Goal: Task Accomplishment & Management: Use online tool/utility

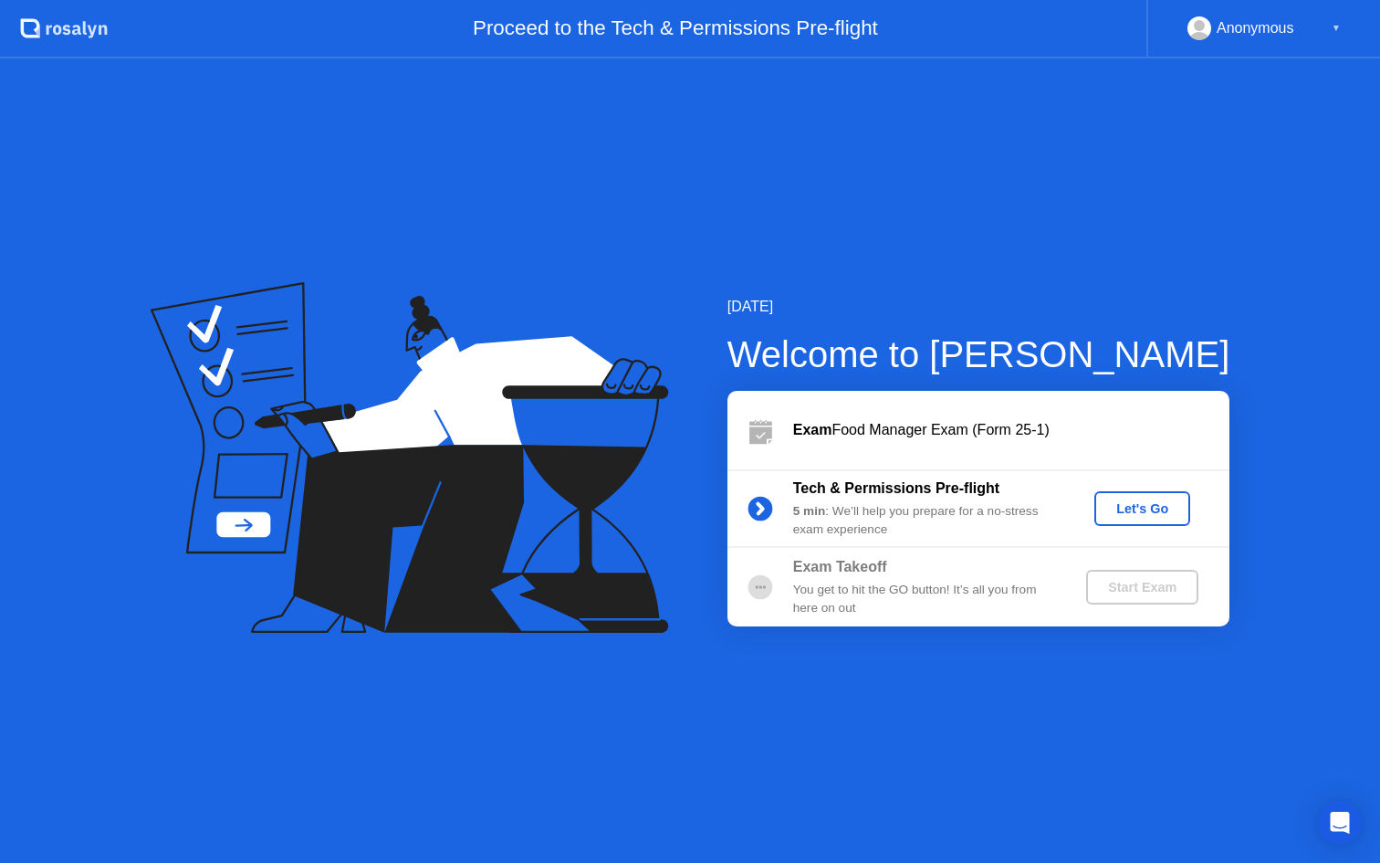
click at [1127, 509] on div "Let's Go" at bounding box center [1142, 508] width 81 height 15
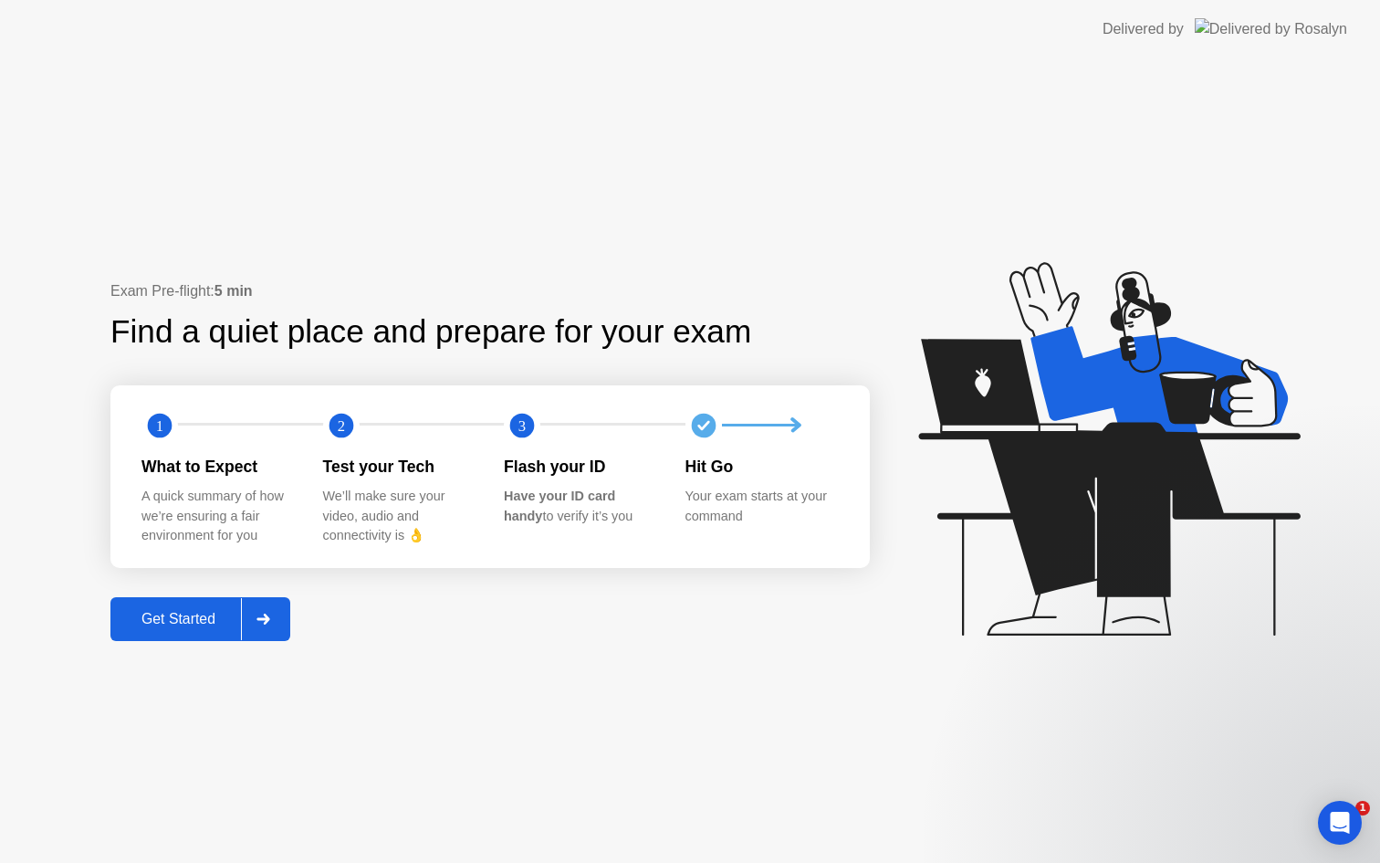
click at [145, 605] on button "Get Started" at bounding box center [200, 619] width 180 height 44
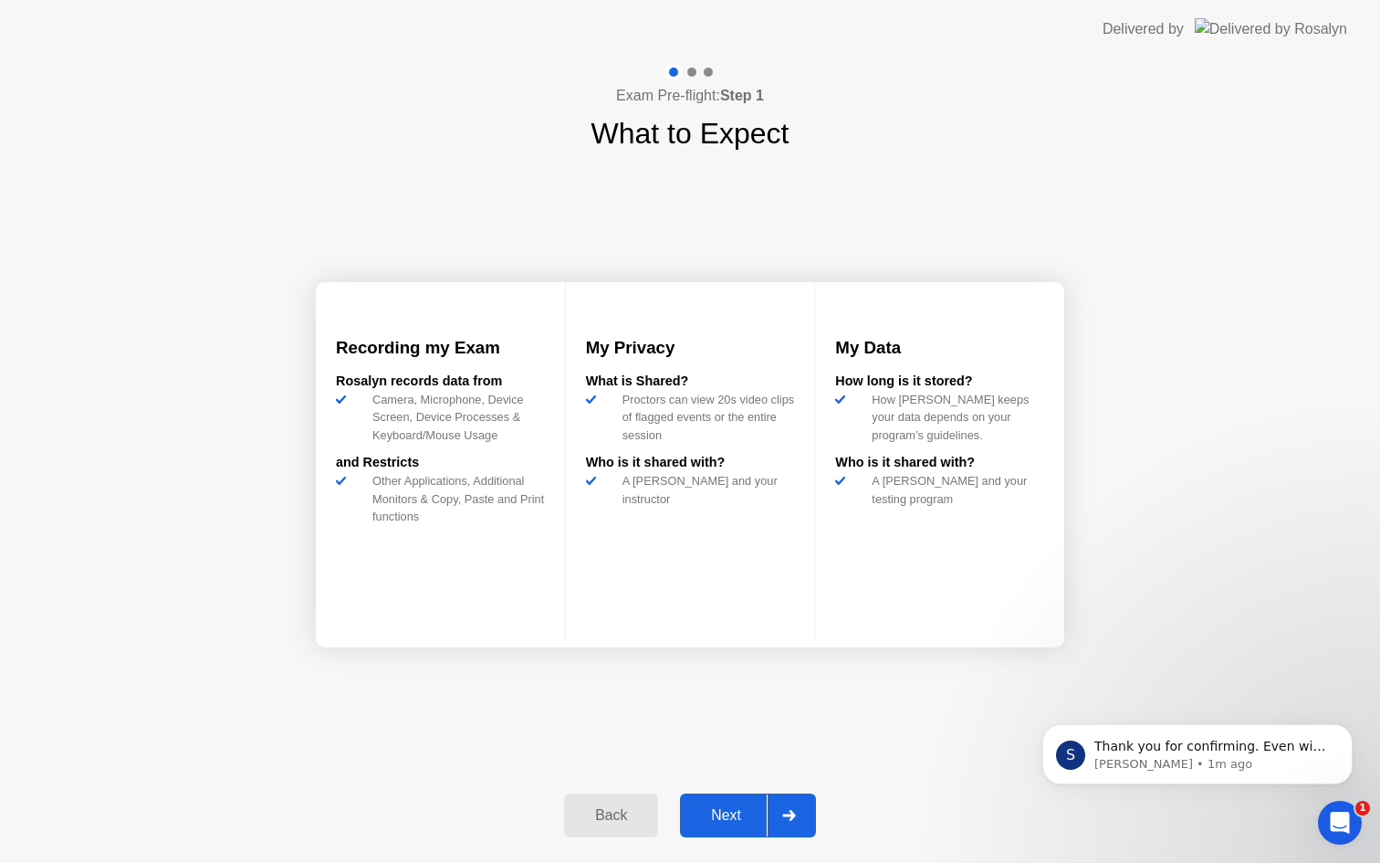
click at [727, 827] on button "Next" at bounding box center [748, 815] width 136 height 44
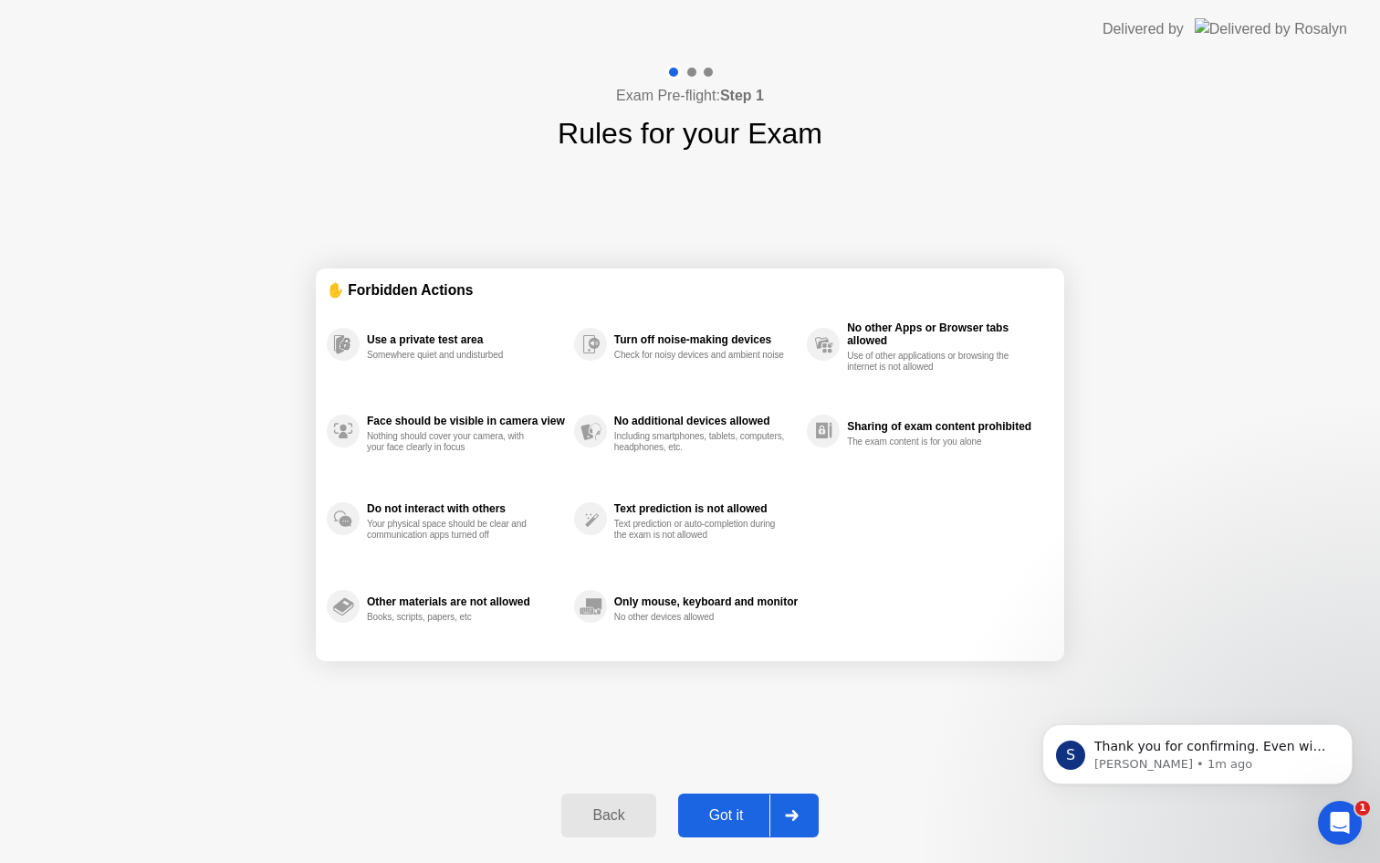
click at [806, 813] on div at bounding box center [792, 815] width 44 height 42
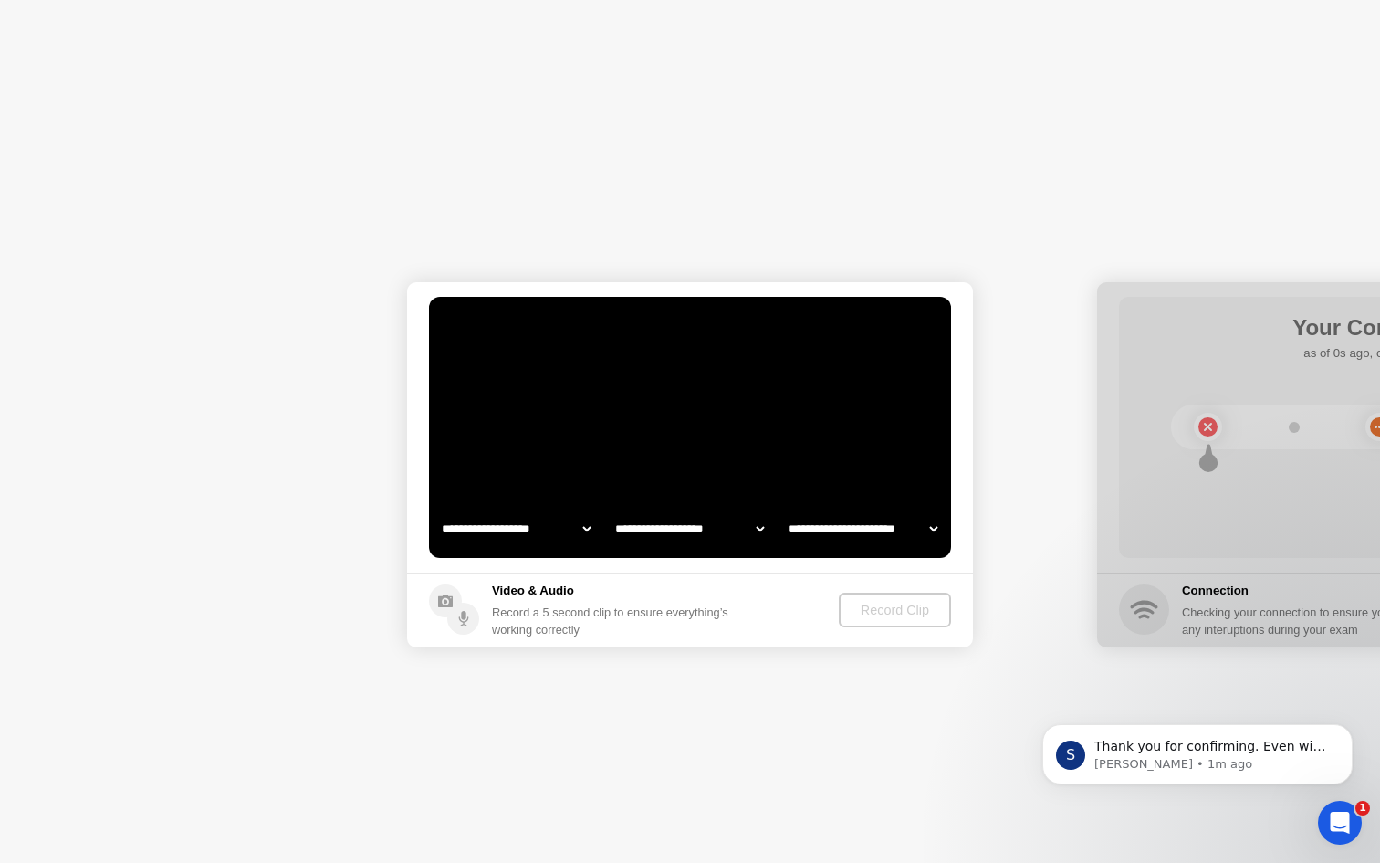
select select "**********"
select select "*******"
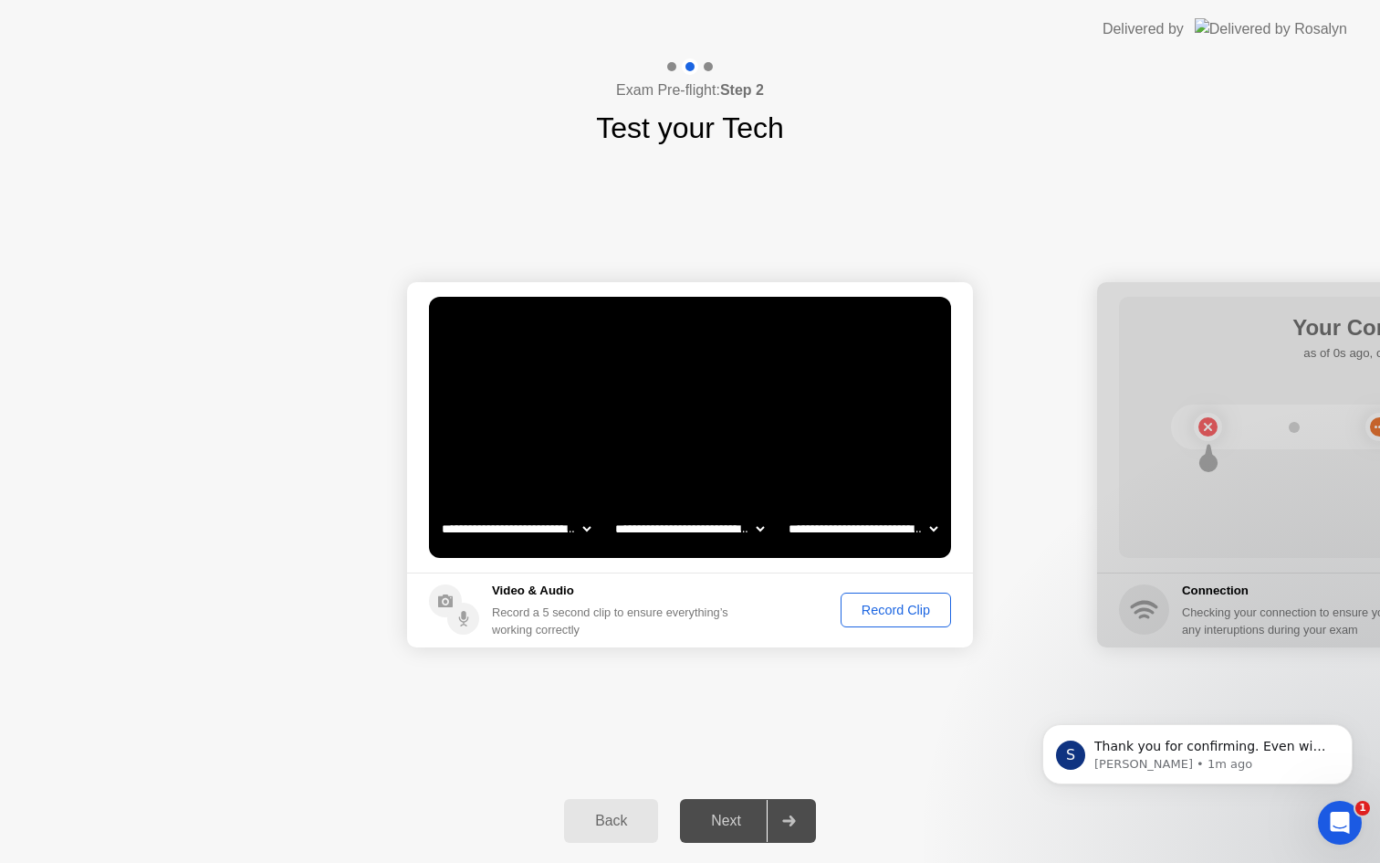
click at [903, 598] on button "Record Clip" at bounding box center [896, 609] width 110 height 35
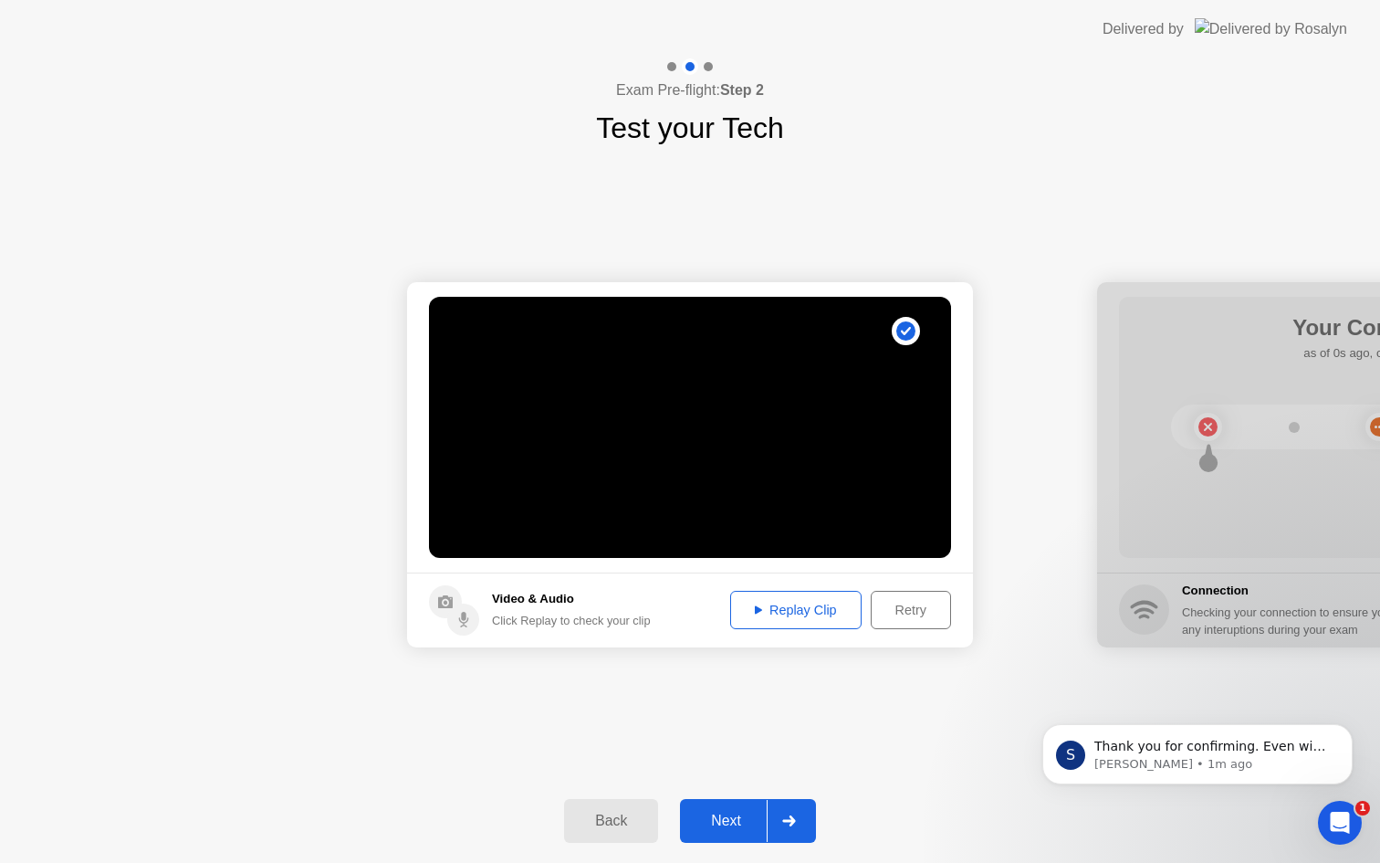
click at [725, 840] on button "Next" at bounding box center [748, 821] width 136 height 44
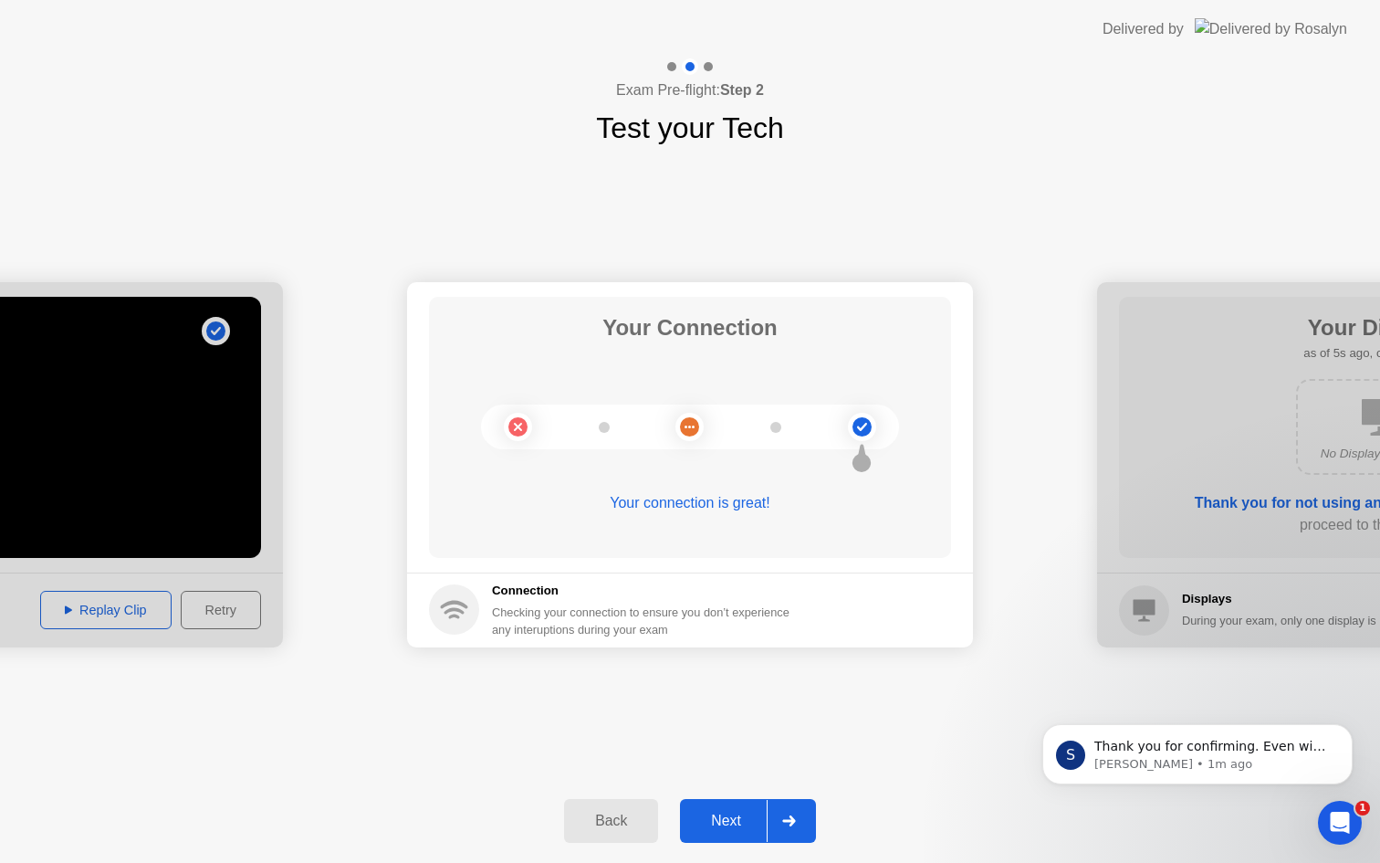
click at [787, 816] on icon at bounding box center [789, 820] width 14 height 11
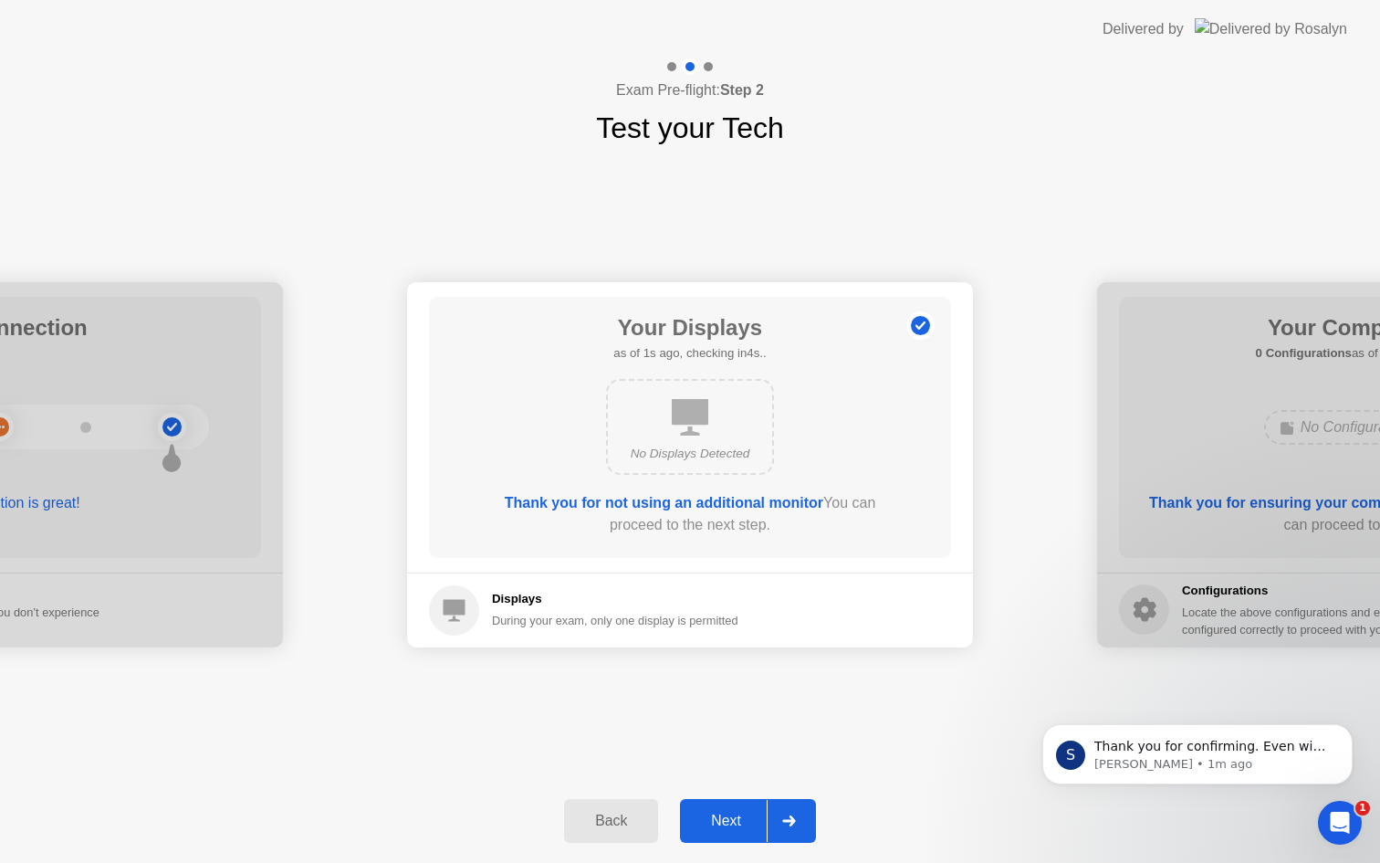
click at [787, 816] on icon at bounding box center [789, 820] width 14 height 11
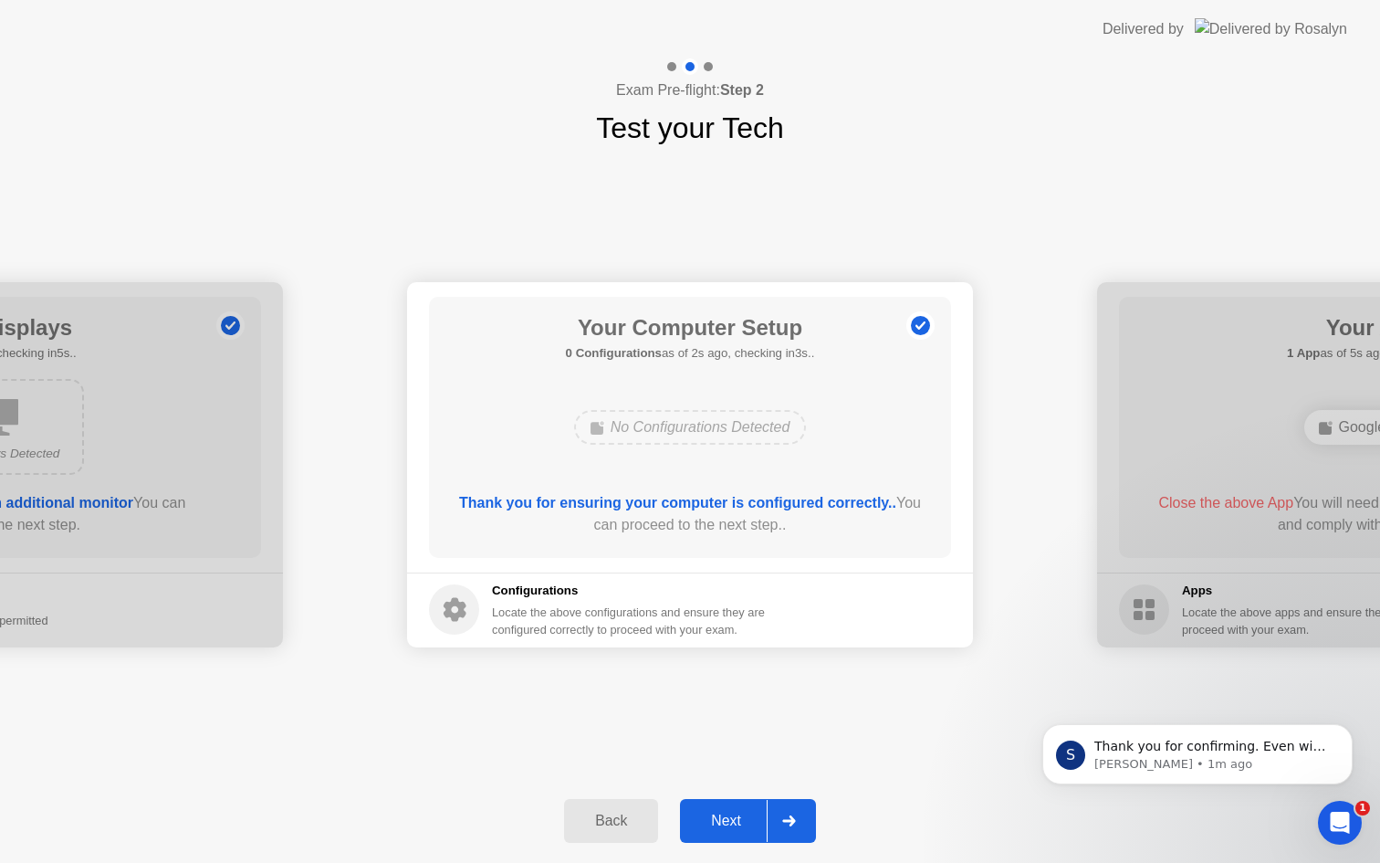
click at [787, 816] on icon at bounding box center [789, 820] width 14 height 11
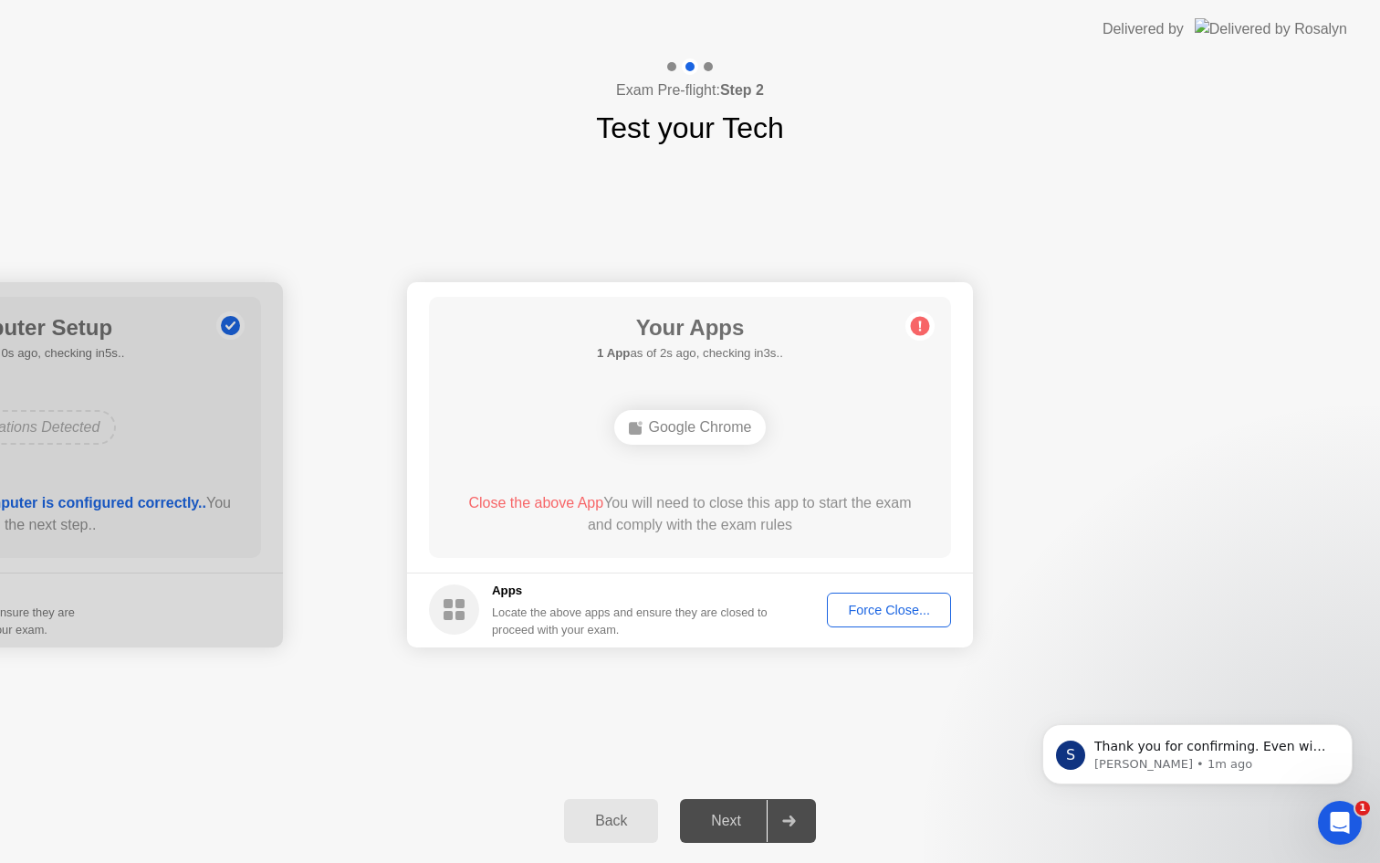
click at [875, 627] on footer "Apps Locate the above apps and ensure they are closed to proceed with your exam…" at bounding box center [690, 609] width 566 height 75
click at [882, 607] on div "Force Close..." at bounding box center [889, 610] width 111 height 15
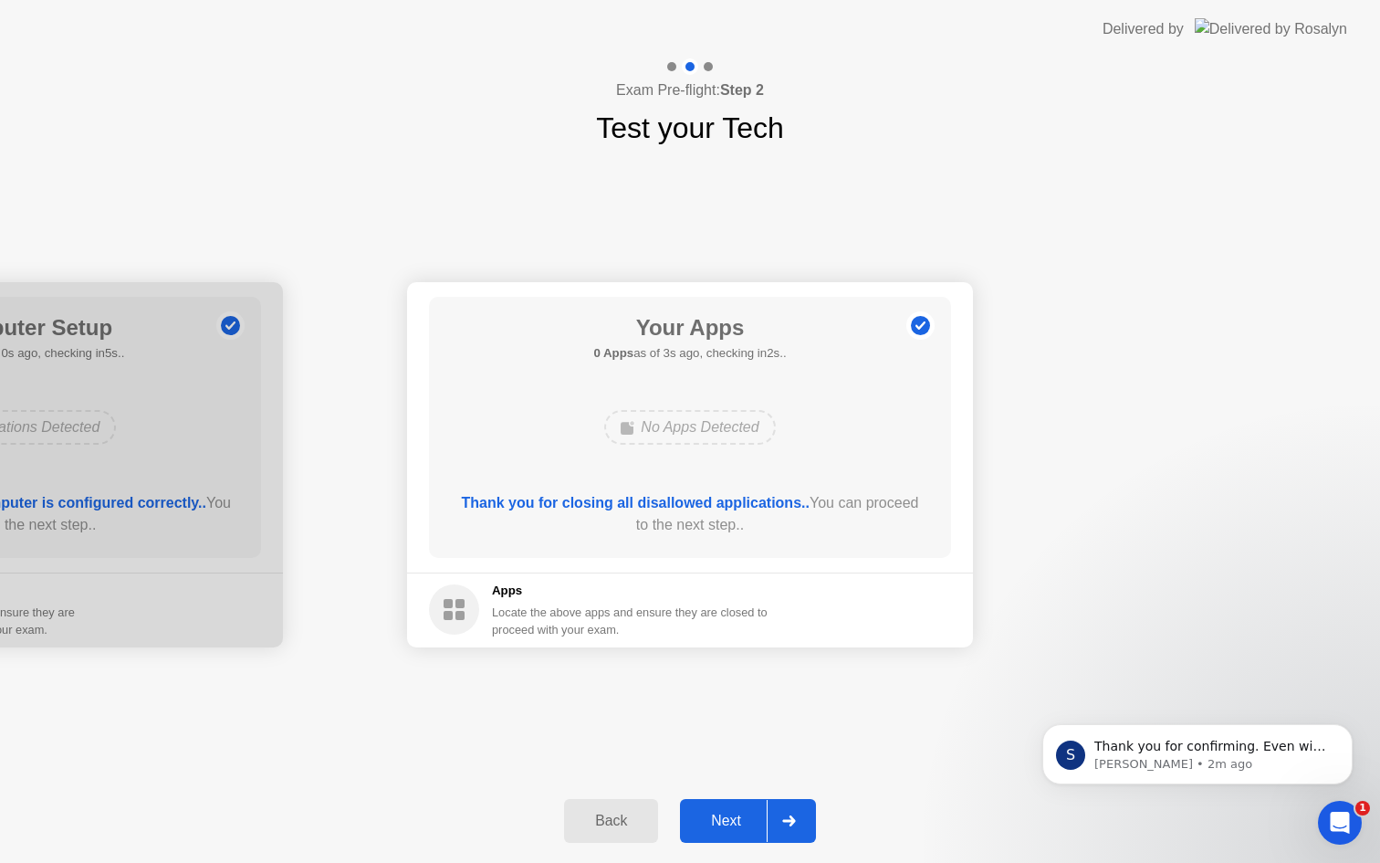
click at [744, 550] on div "Your Apps 0 Apps as of 3s ago, checking in2s.. No Apps Detected Thank you for c…" at bounding box center [690, 427] width 522 height 261
click at [746, 824] on div "Next" at bounding box center [726, 821] width 81 height 16
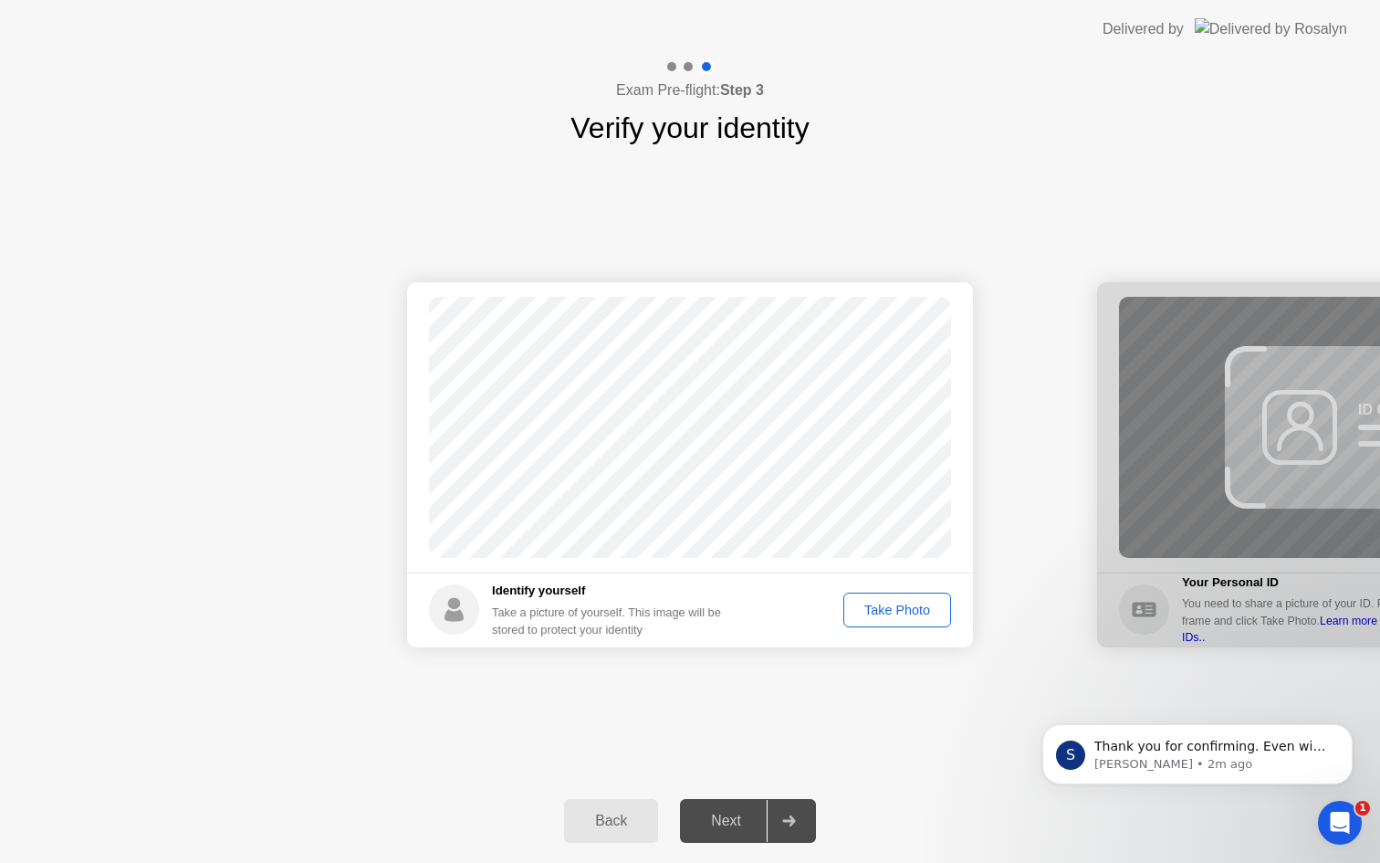
click at [889, 613] on div "Take Photo" at bounding box center [897, 610] width 95 height 15
click at [745, 827] on div "Next" at bounding box center [726, 821] width 81 height 16
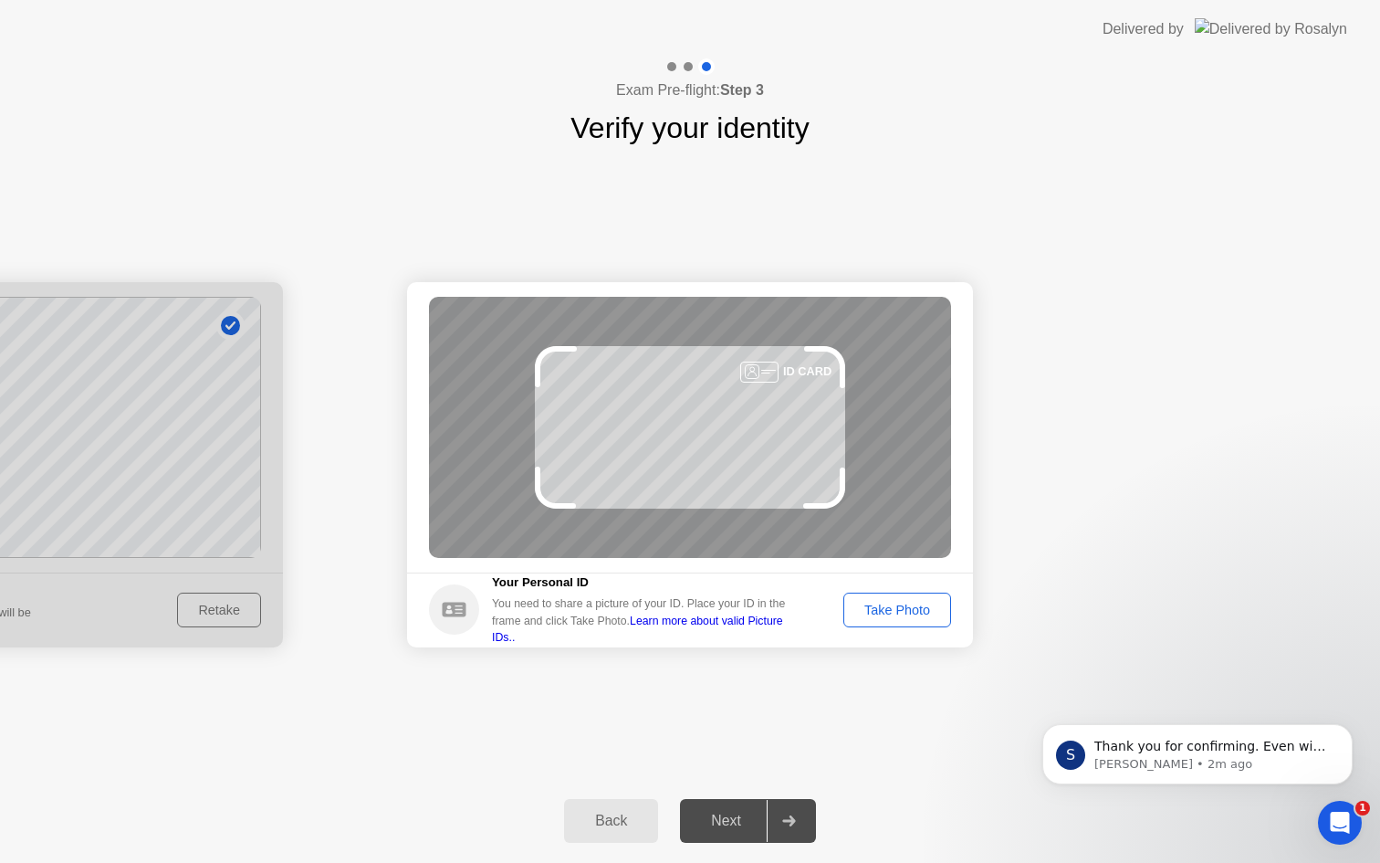
click at [915, 614] on div "Take Photo" at bounding box center [897, 610] width 95 height 15
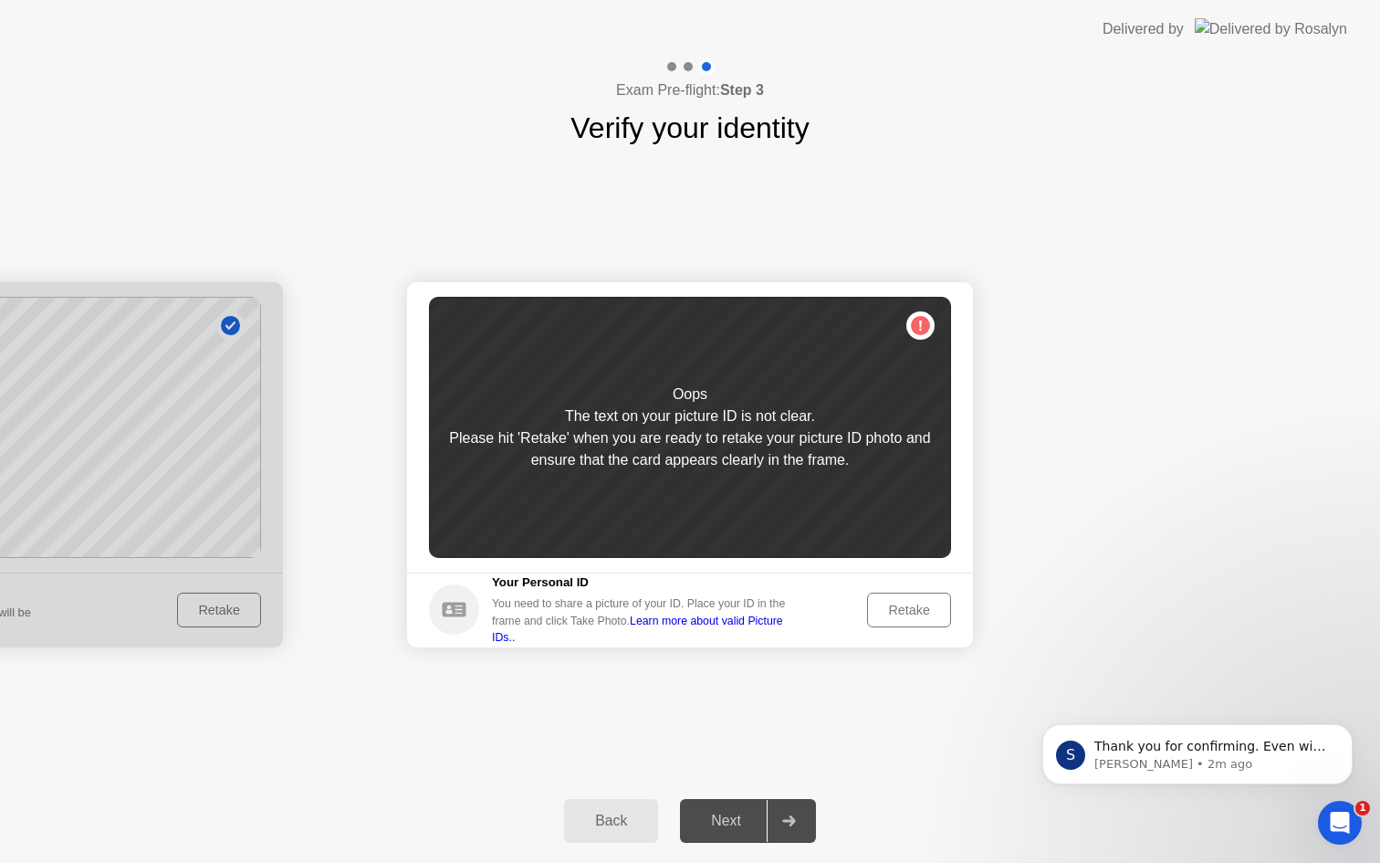
click at [908, 608] on div "Retake" at bounding box center [909, 610] width 71 height 15
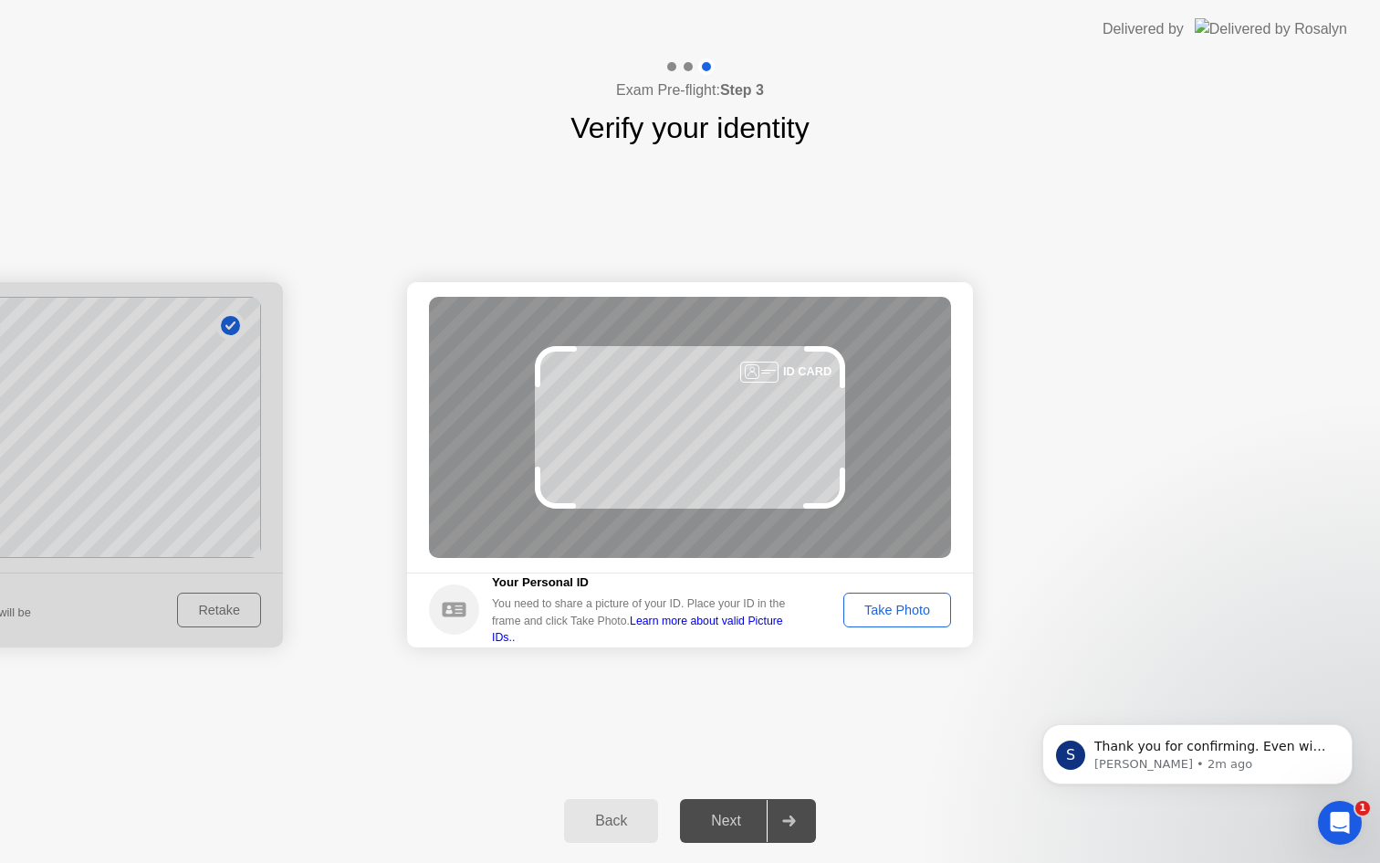
click at [908, 608] on div "Take Photo" at bounding box center [897, 610] width 95 height 15
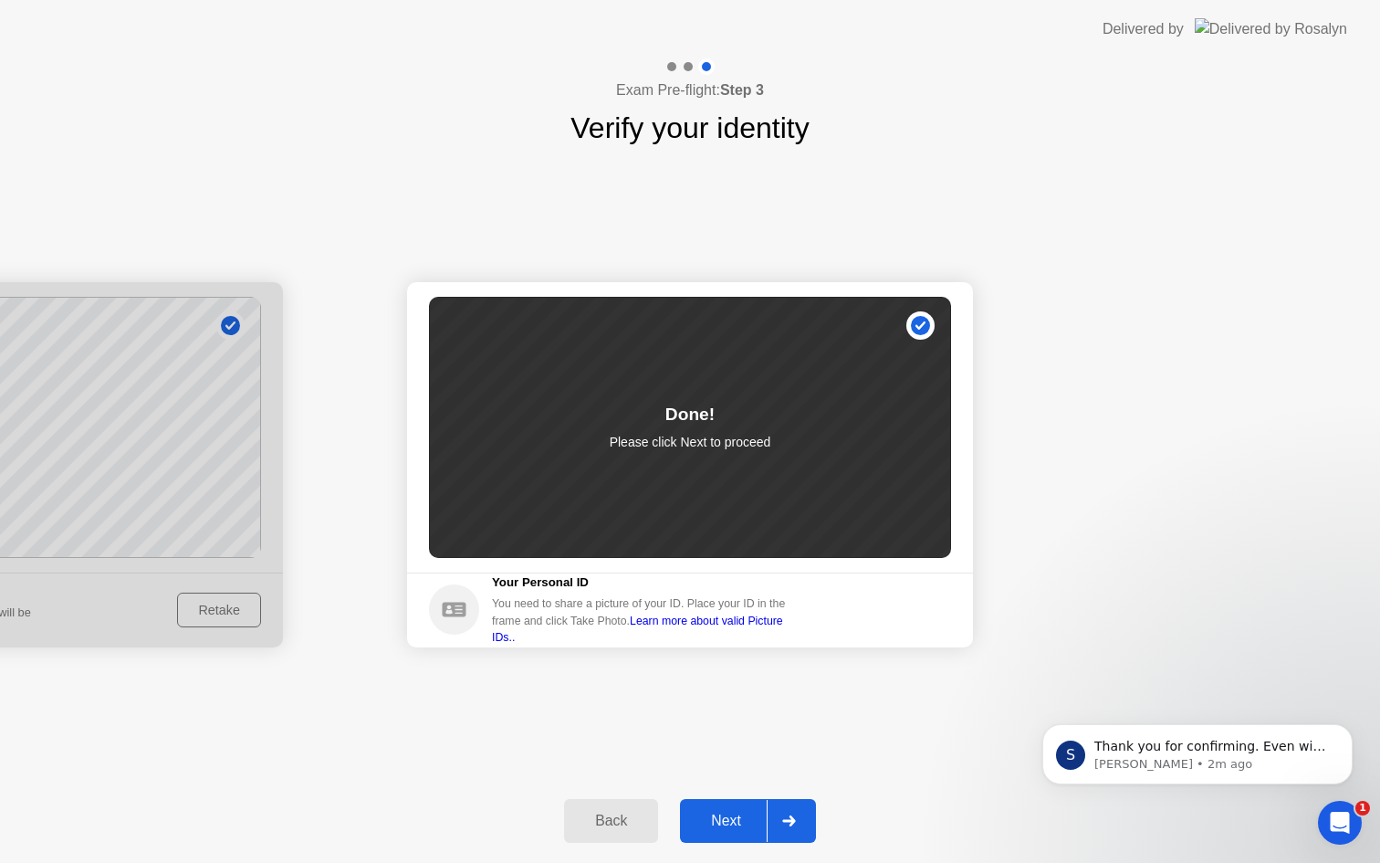
click at [733, 817] on div "Next" at bounding box center [726, 821] width 81 height 16
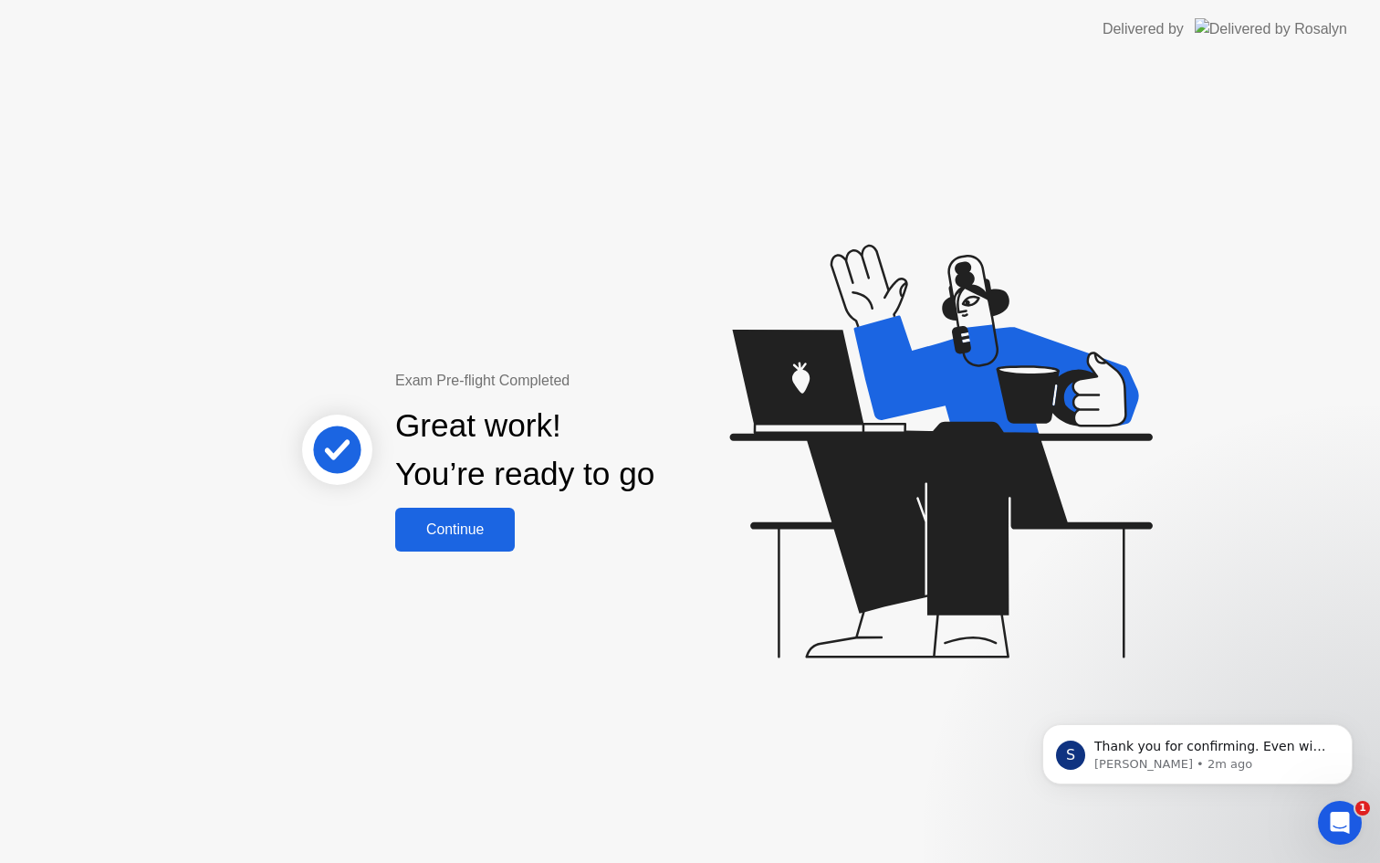
click at [461, 521] on div "Continue" at bounding box center [455, 529] width 109 height 16
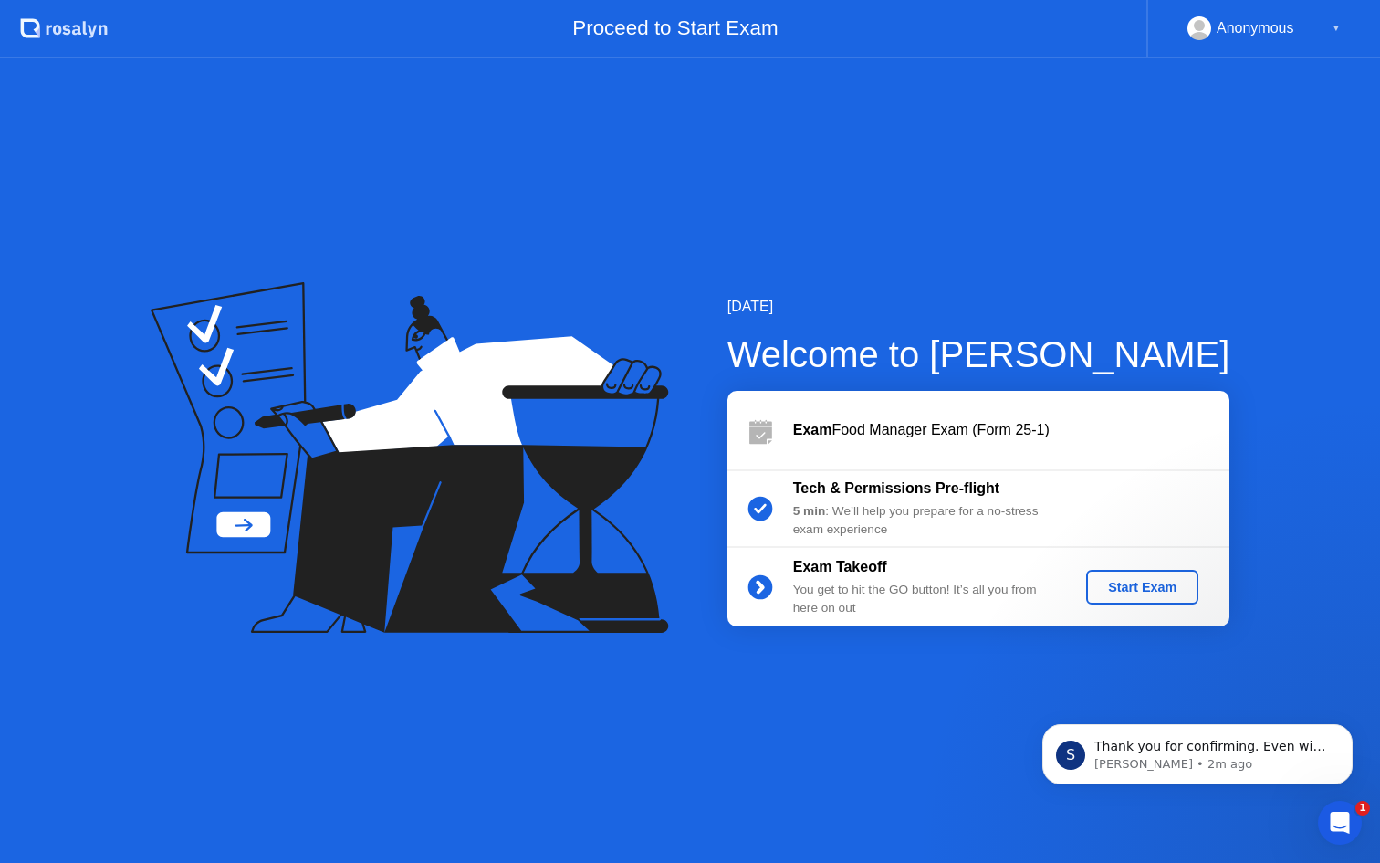
click at [1172, 582] on div "Start Exam" at bounding box center [1143, 587] width 98 height 15
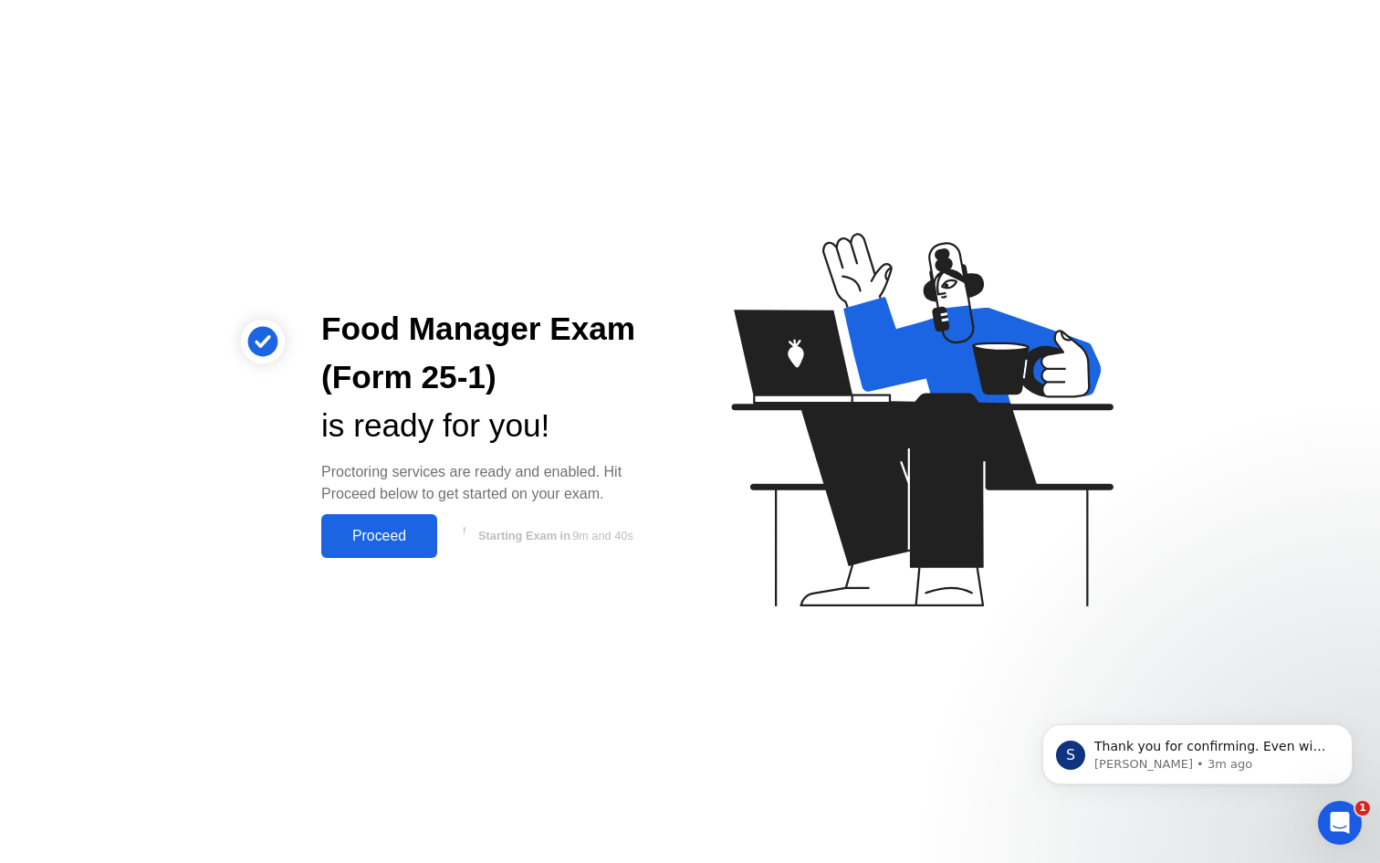
click at [415, 531] on div "Proceed" at bounding box center [379, 536] width 105 height 16
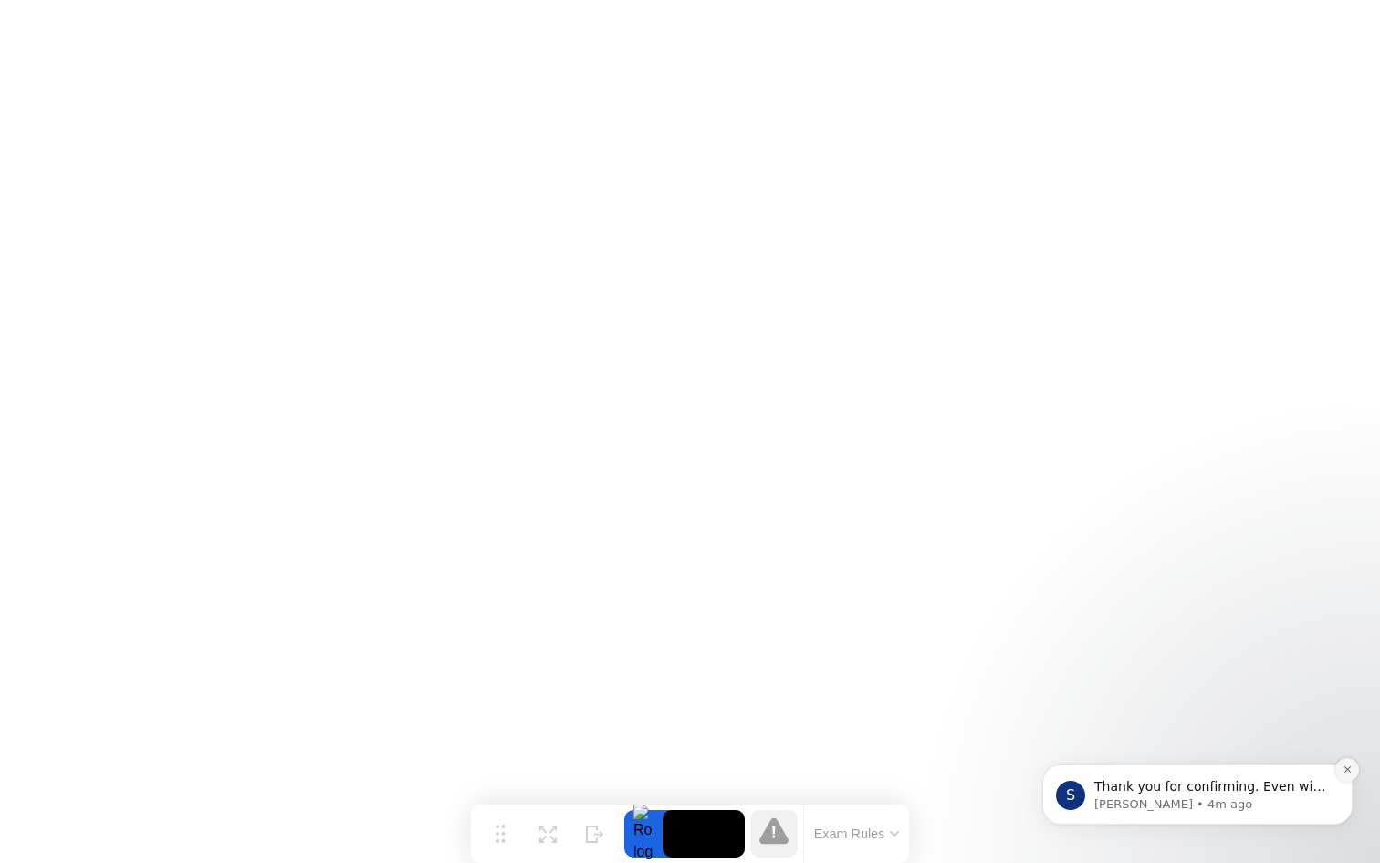
click at [1350, 771] on icon "Dismiss notification" at bounding box center [1348, 769] width 10 height 10
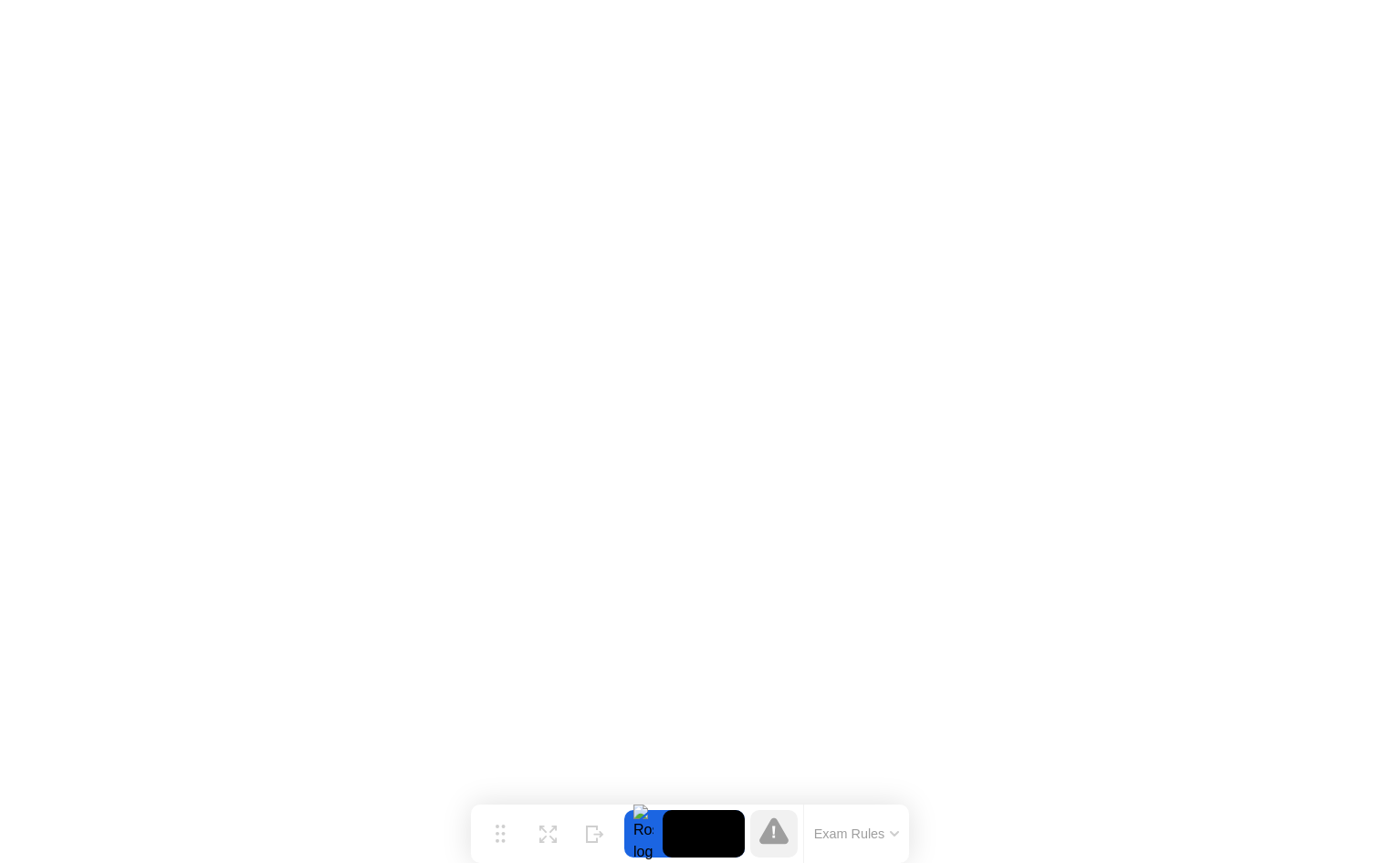
click at [842, 830] on button "Exam Rules" at bounding box center [857, 833] width 97 height 16
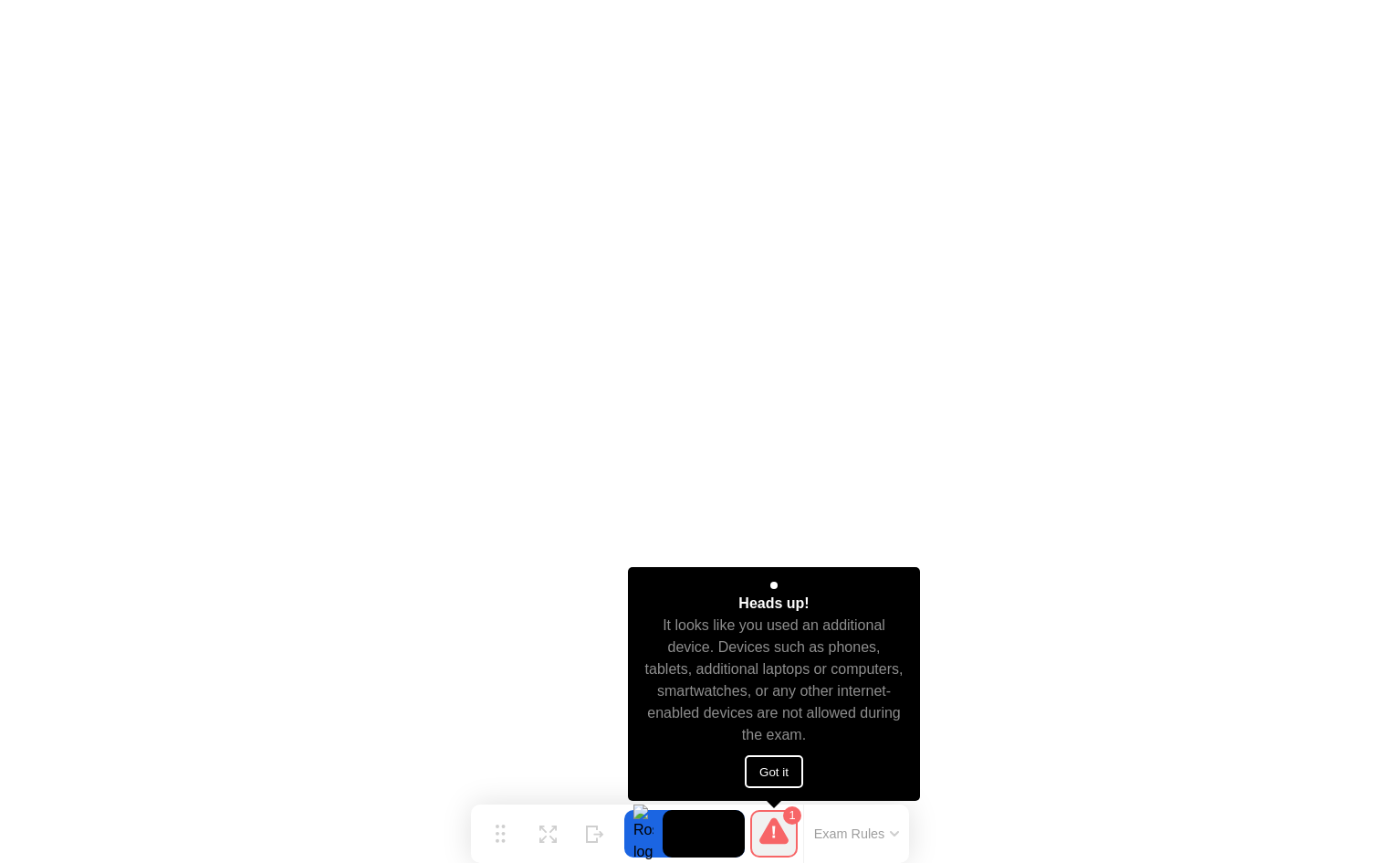
click at [783, 769] on button "Got it" at bounding box center [774, 771] width 58 height 33
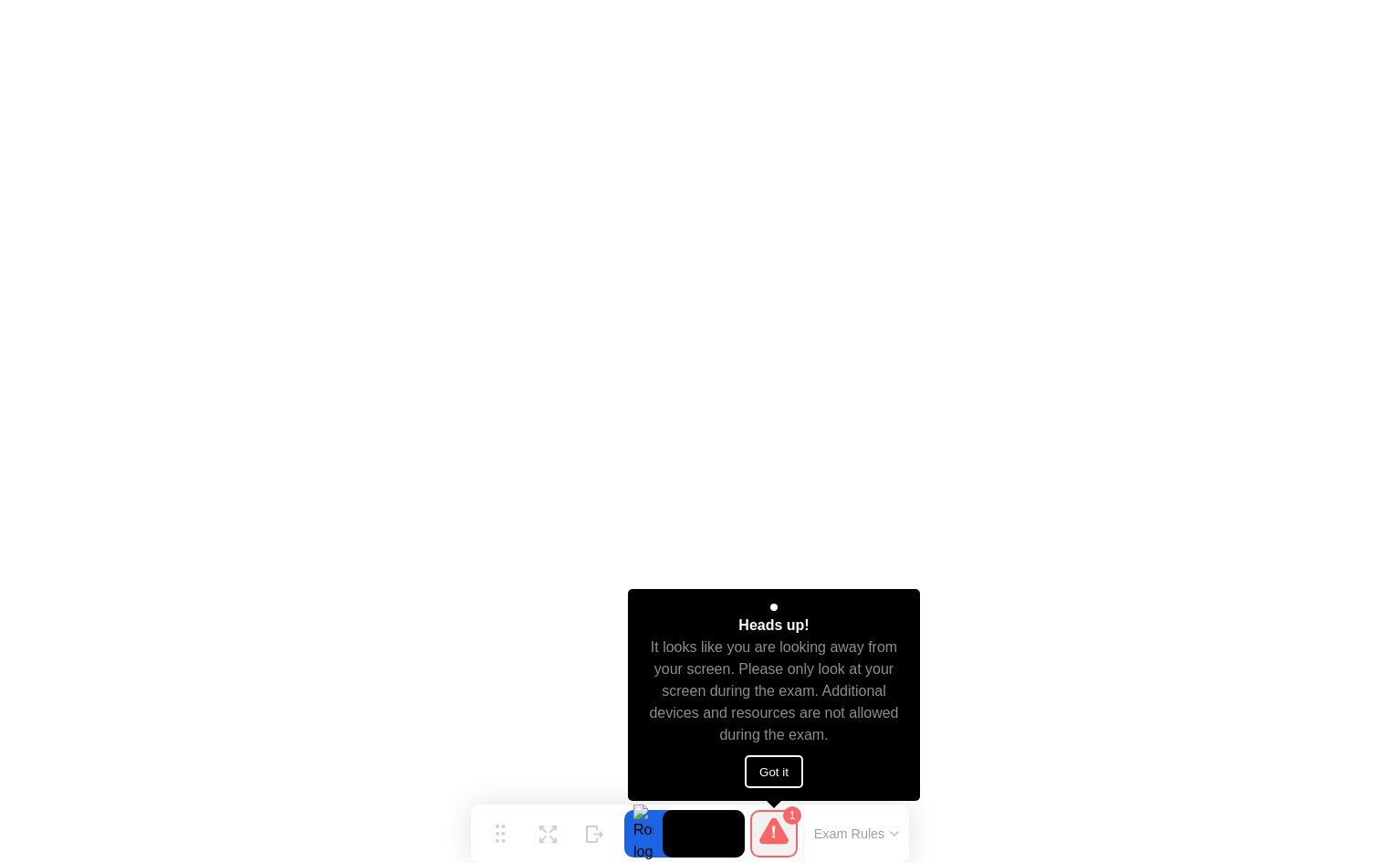
click at [792, 767] on button "Got it" at bounding box center [774, 771] width 58 height 33
